Goal: Task Accomplishment & Management: Use online tool/utility

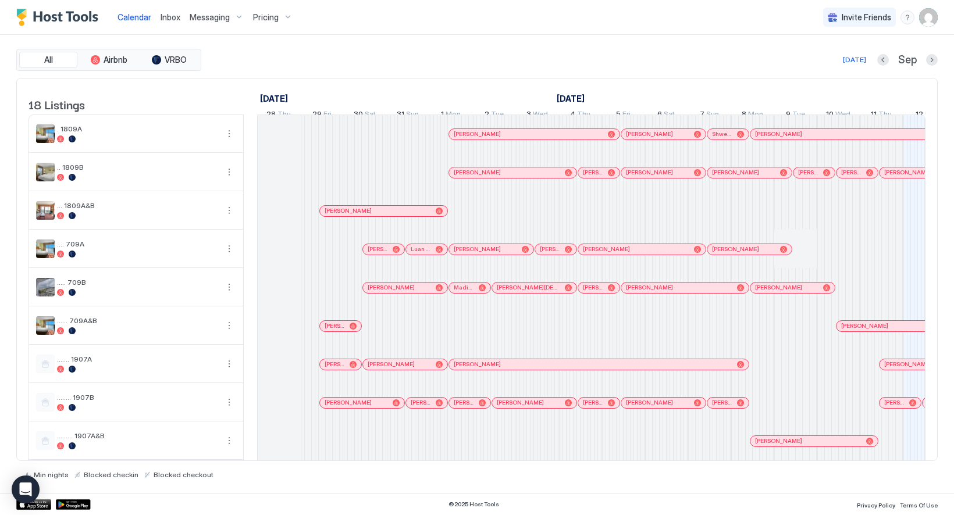
scroll to position [0, 576]
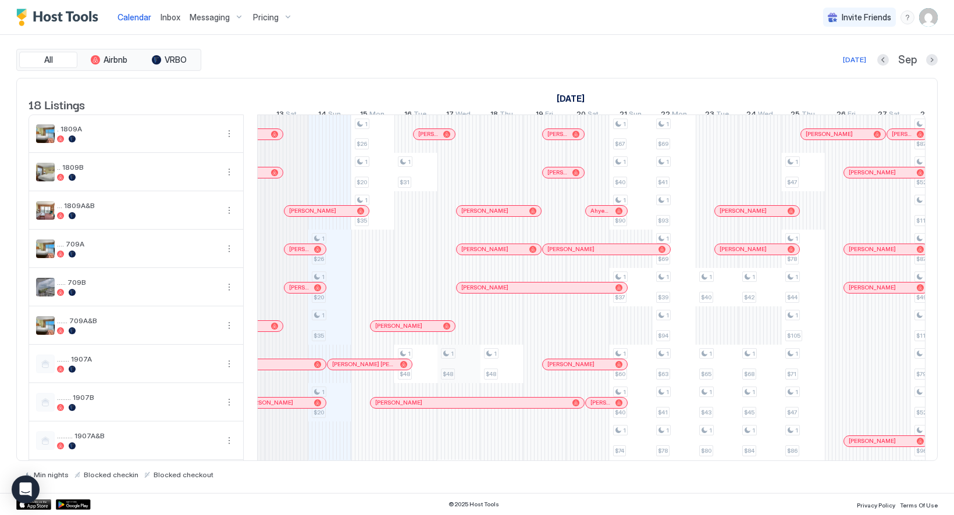
scroll to position [0, 594]
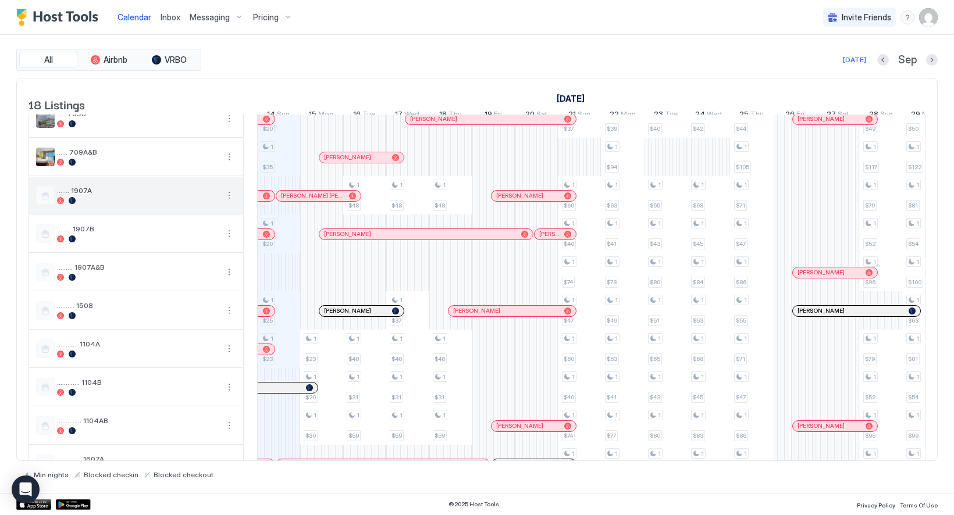
scroll to position [173, 0]
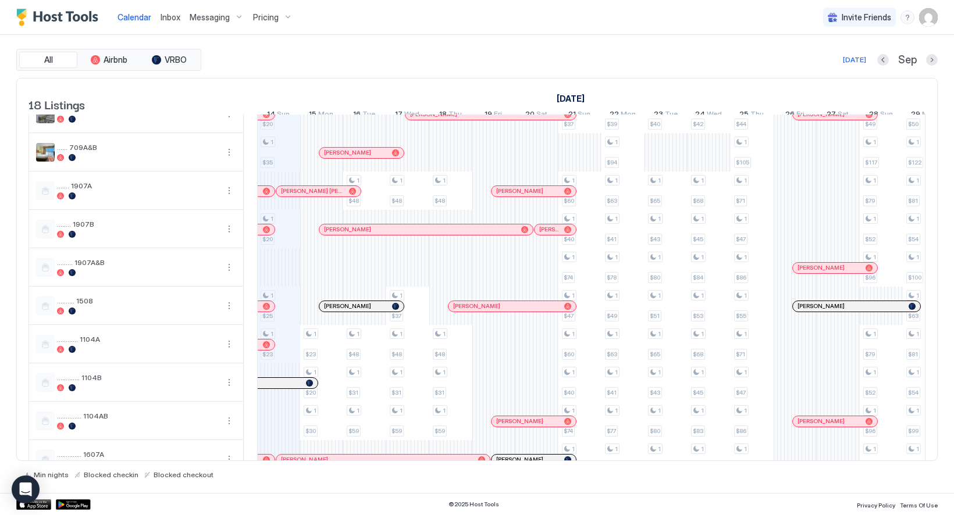
click at [291, 317] on div "1 $26 1 $20 1 $35 1 $20 1 $25 1 $23 1 $45 2 $35 1 $26 1 $20 1 $35 1 $23 1 $20 1…" at bounding box center [795, 287] width 2368 height 691
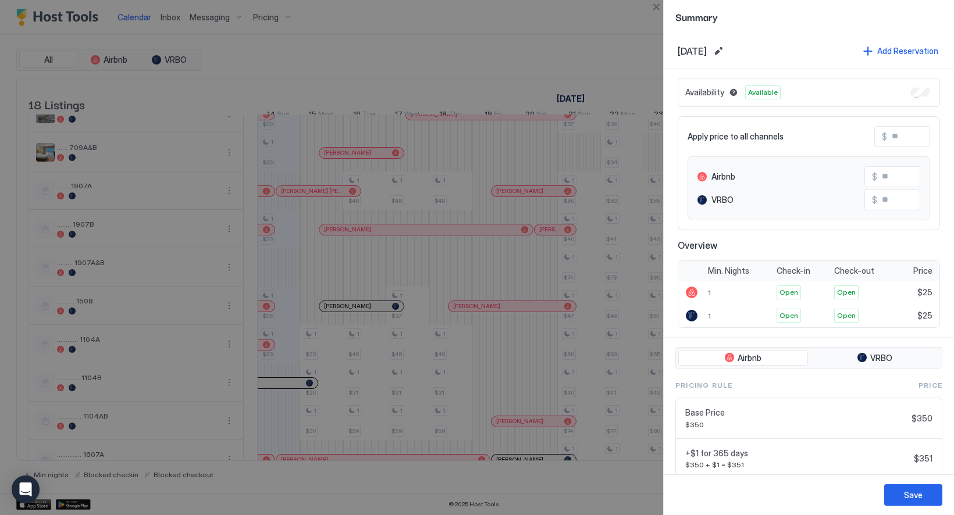
click at [298, 322] on div at bounding box center [477, 257] width 954 height 515
click at [917, 492] on div "Save" at bounding box center [913, 495] width 19 height 12
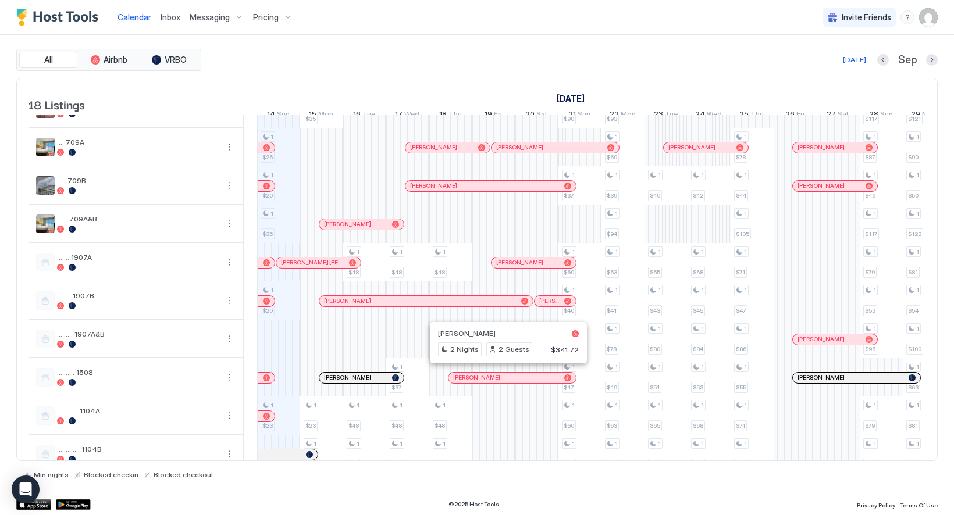
scroll to position [182, 0]
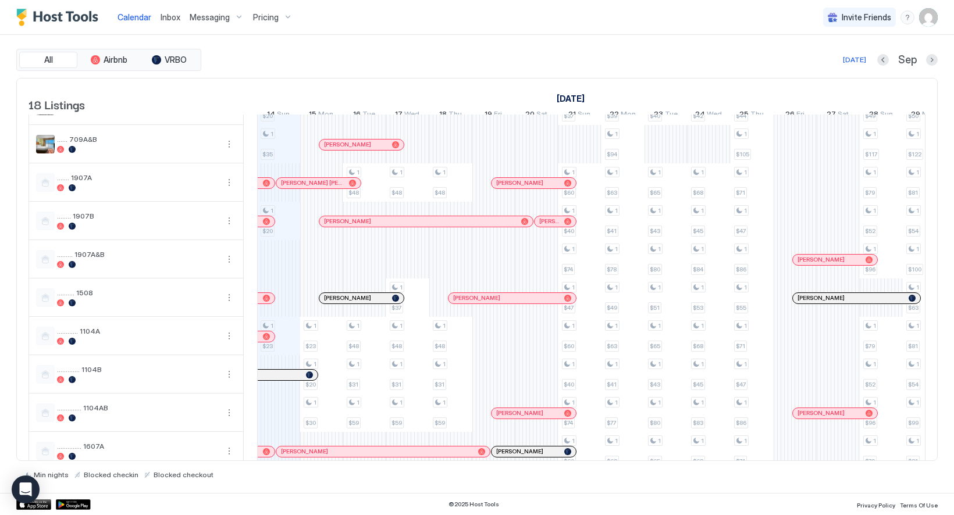
click at [295, 311] on div "1 $26 1 $20 1 $35 1 $20 1 $23 1 $45 2 $35 1 $26 1 $20 1 $35 1 $23 1 $20 1 $30 1…" at bounding box center [795, 279] width 2368 height 691
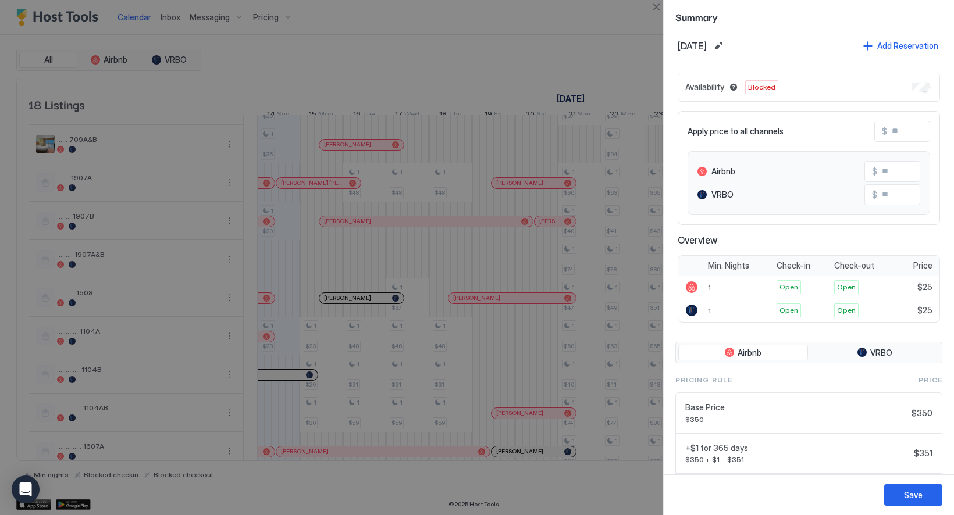
scroll to position [0, 0]
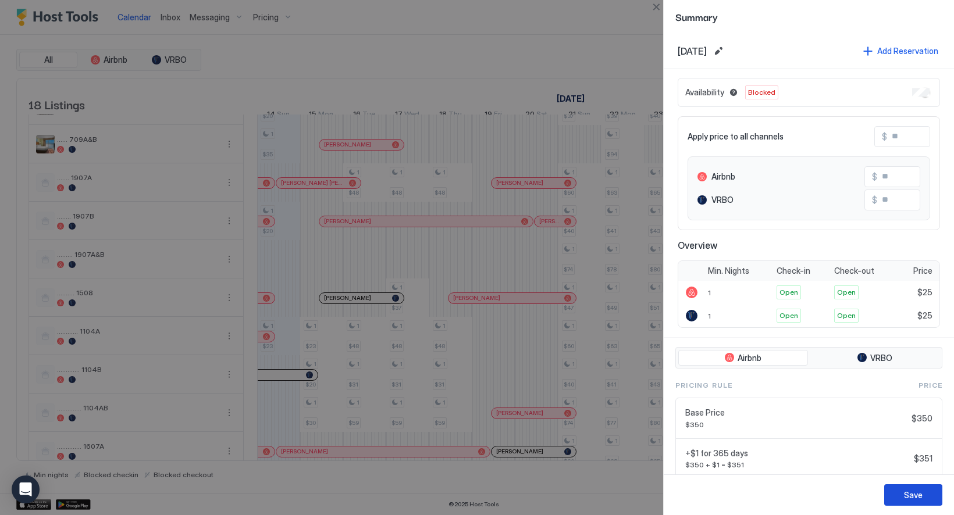
click at [919, 499] on div "Save" at bounding box center [913, 495] width 19 height 12
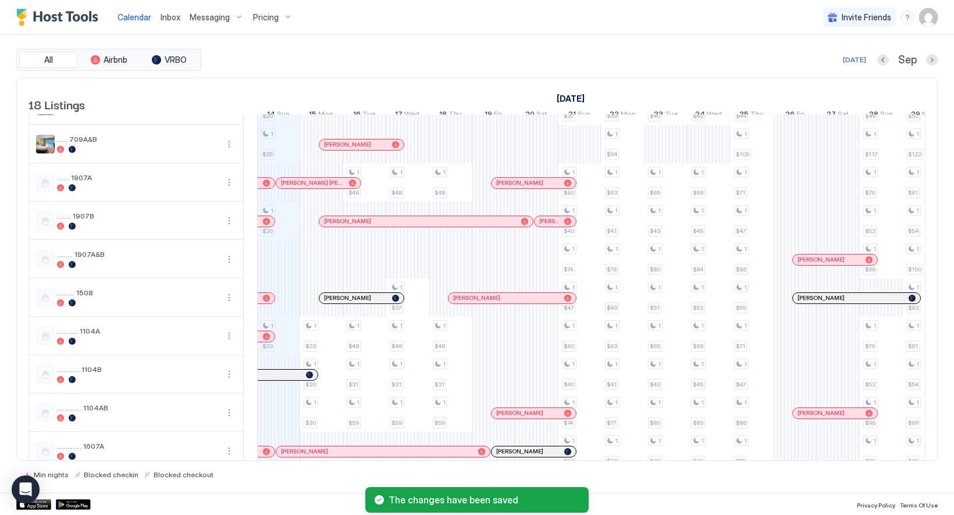
click at [291, 351] on div "1 $26 1 $20 1 $35 1 $20 1 $23 1 $45 2 $35 1 $26 1 $20 1 $35 1 $23 1 $20 1 $30 1…" at bounding box center [795, 279] width 2368 height 691
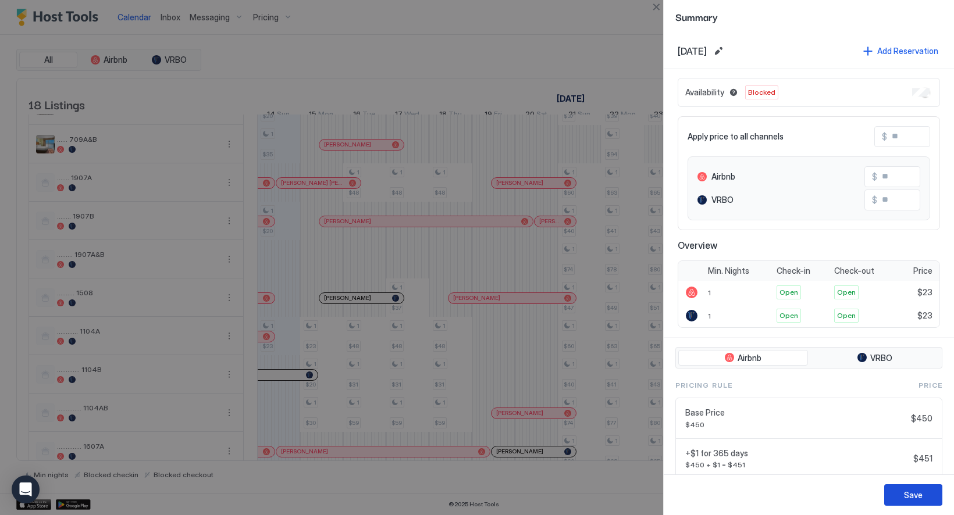
click at [925, 494] on button "Save" at bounding box center [913, 496] width 58 height 22
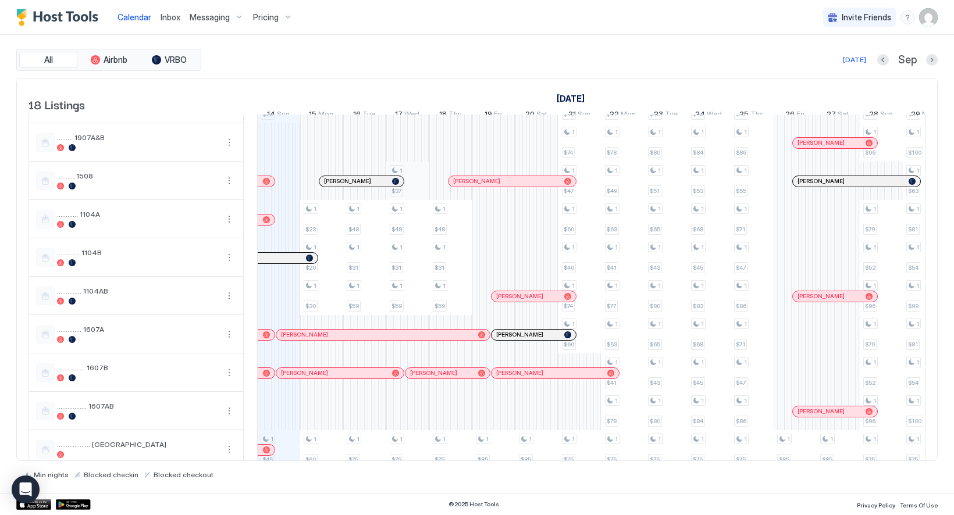
scroll to position [284, 0]
